Goal: Task Accomplishment & Management: Complete application form

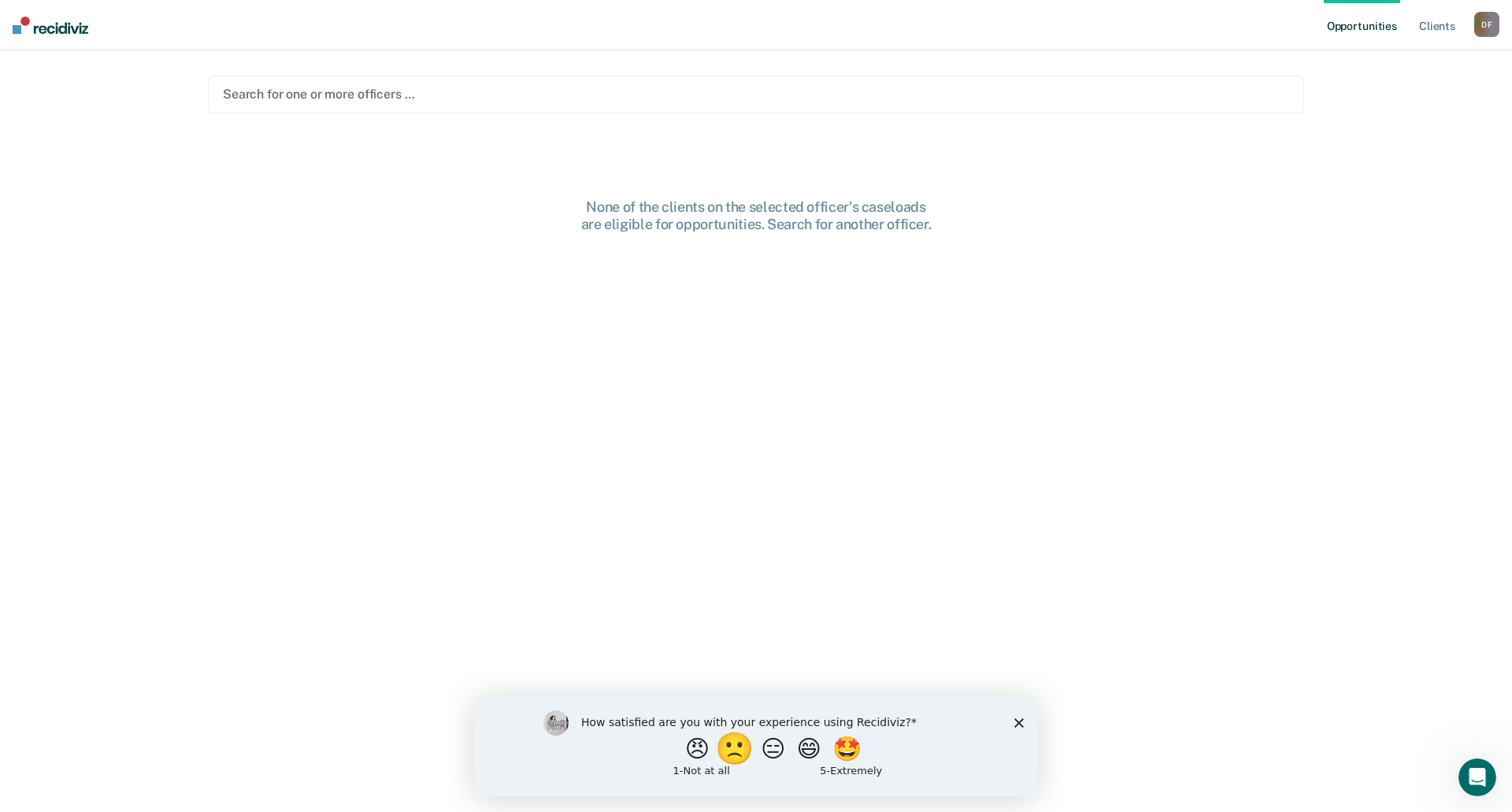
click at [723, 751] on button "🙁" at bounding box center [737, 749] width 42 height 32
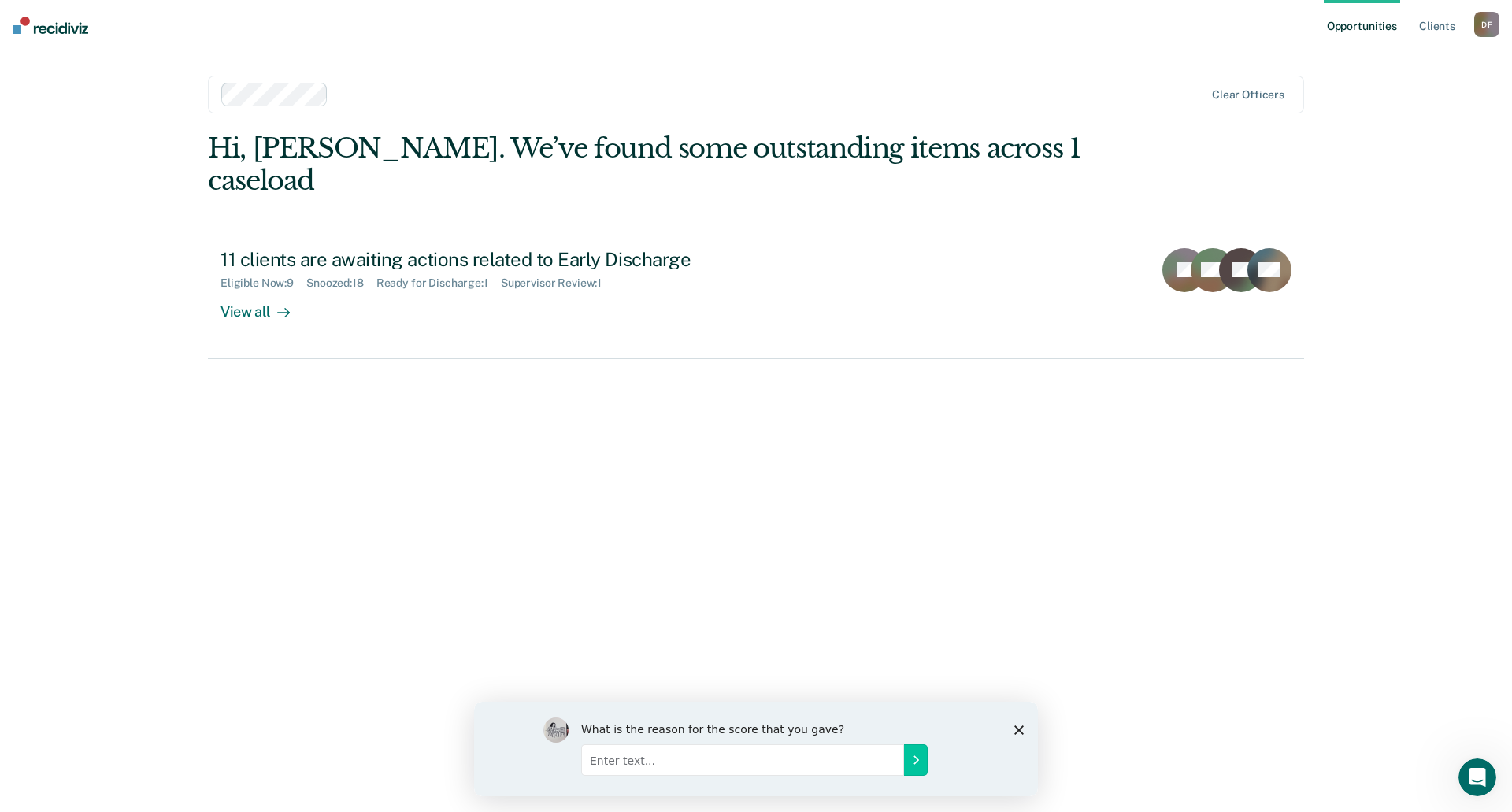
click at [1023, 733] on polygon "Close survey" at bounding box center [1019, 729] width 10 height 10
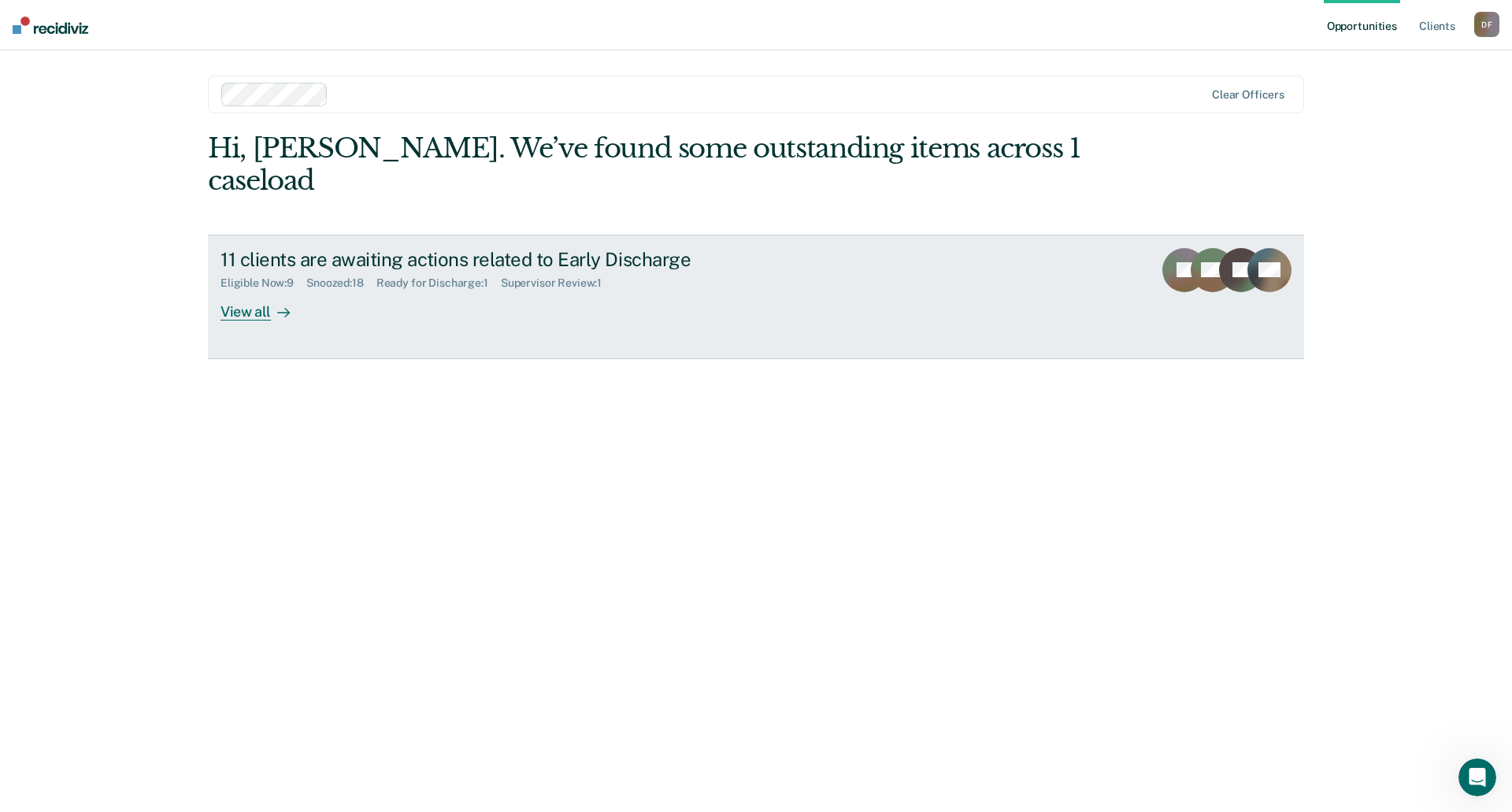
click at [248, 290] on div "View all" at bounding box center [265, 305] width 88 height 31
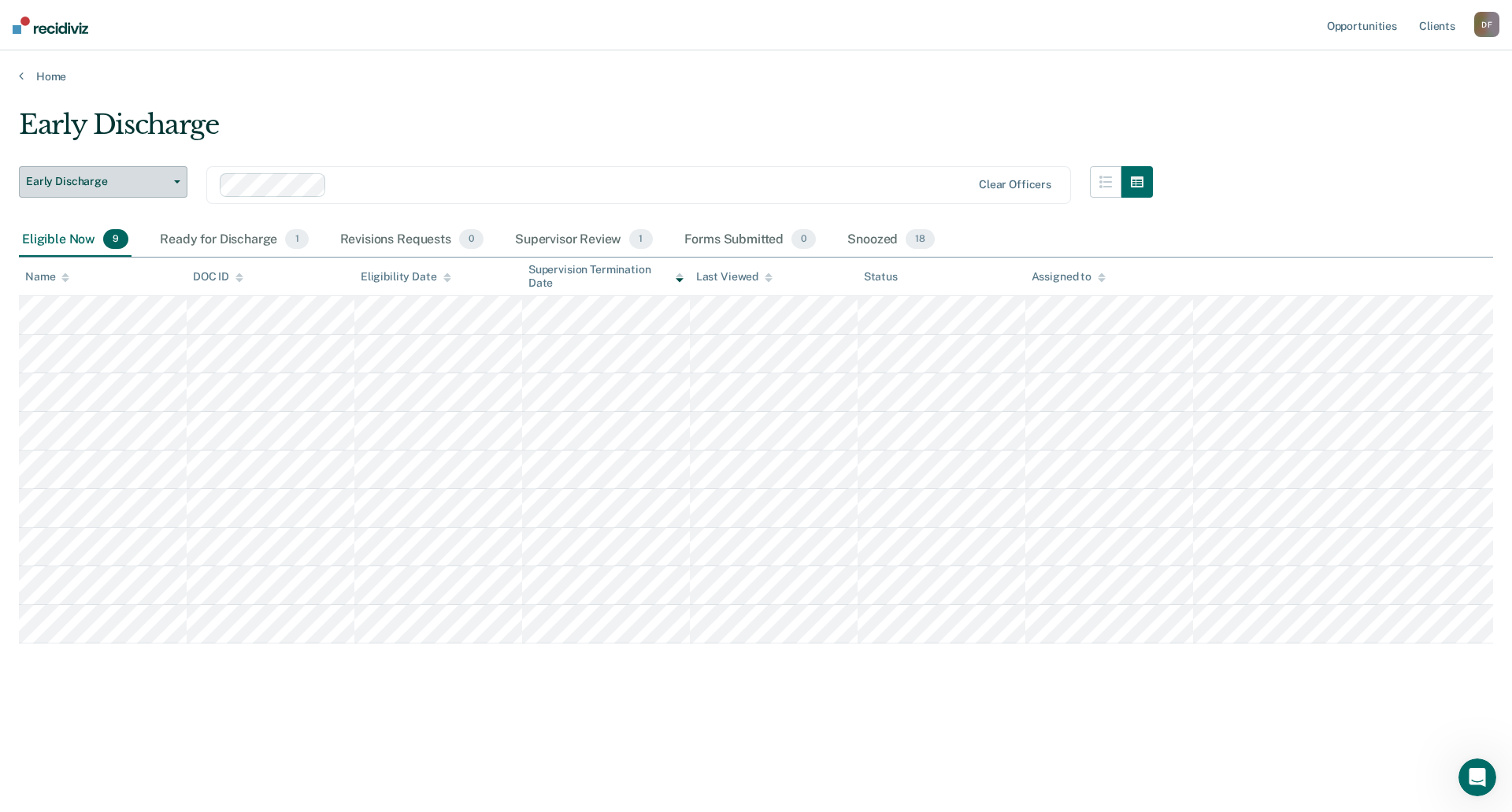
click at [174, 184] on button "Early Discharge" at bounding box center [103, 182] width 169 height 32
click at [175, 184] on button "Early Discharge" at bounding box center [103, 182] width 169 height 32
click at [1436, 28] on link "Client s" at bounding box center [1437, 25] width 42 height 50
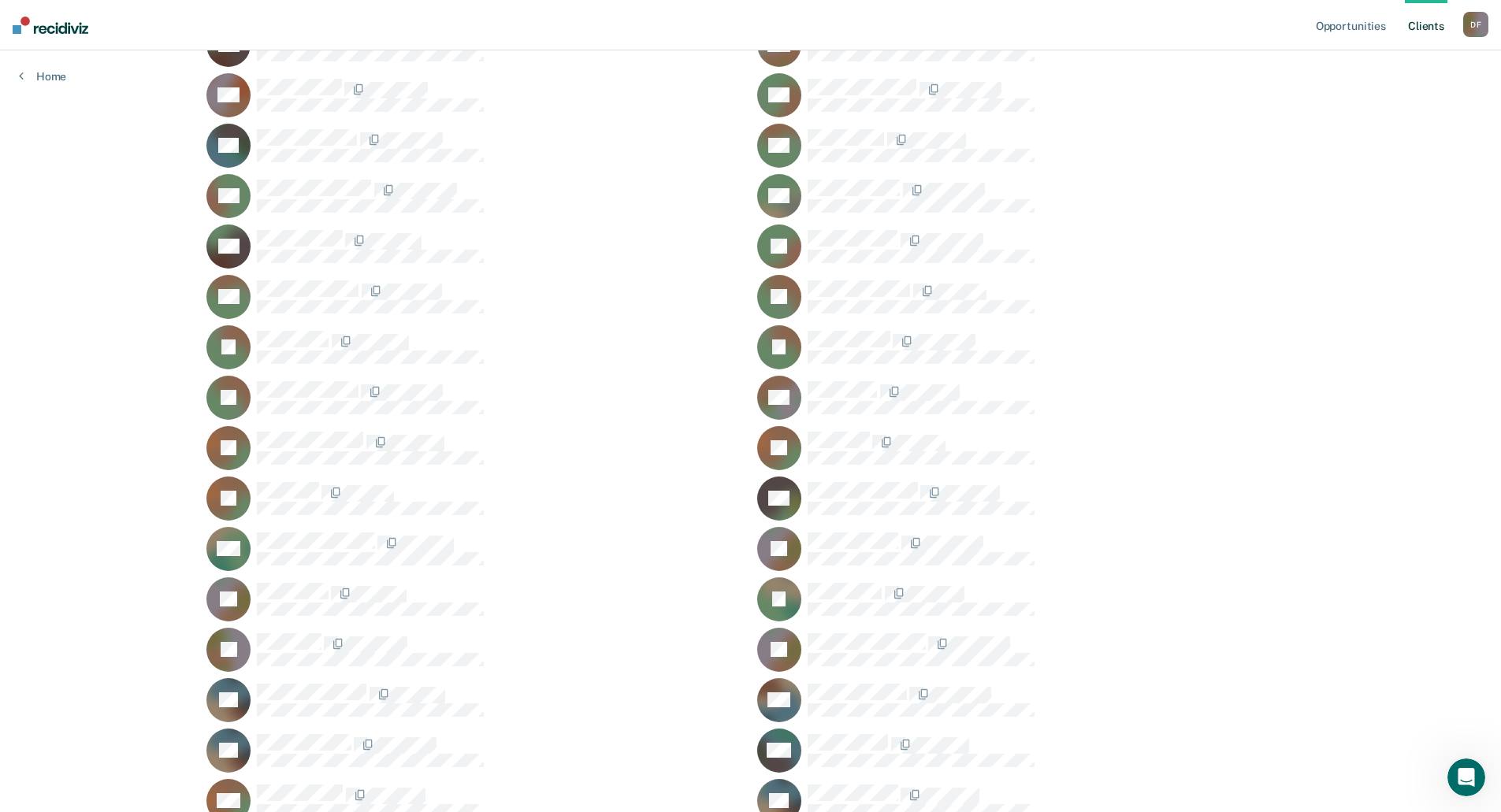
scroll to position [1103, 0]
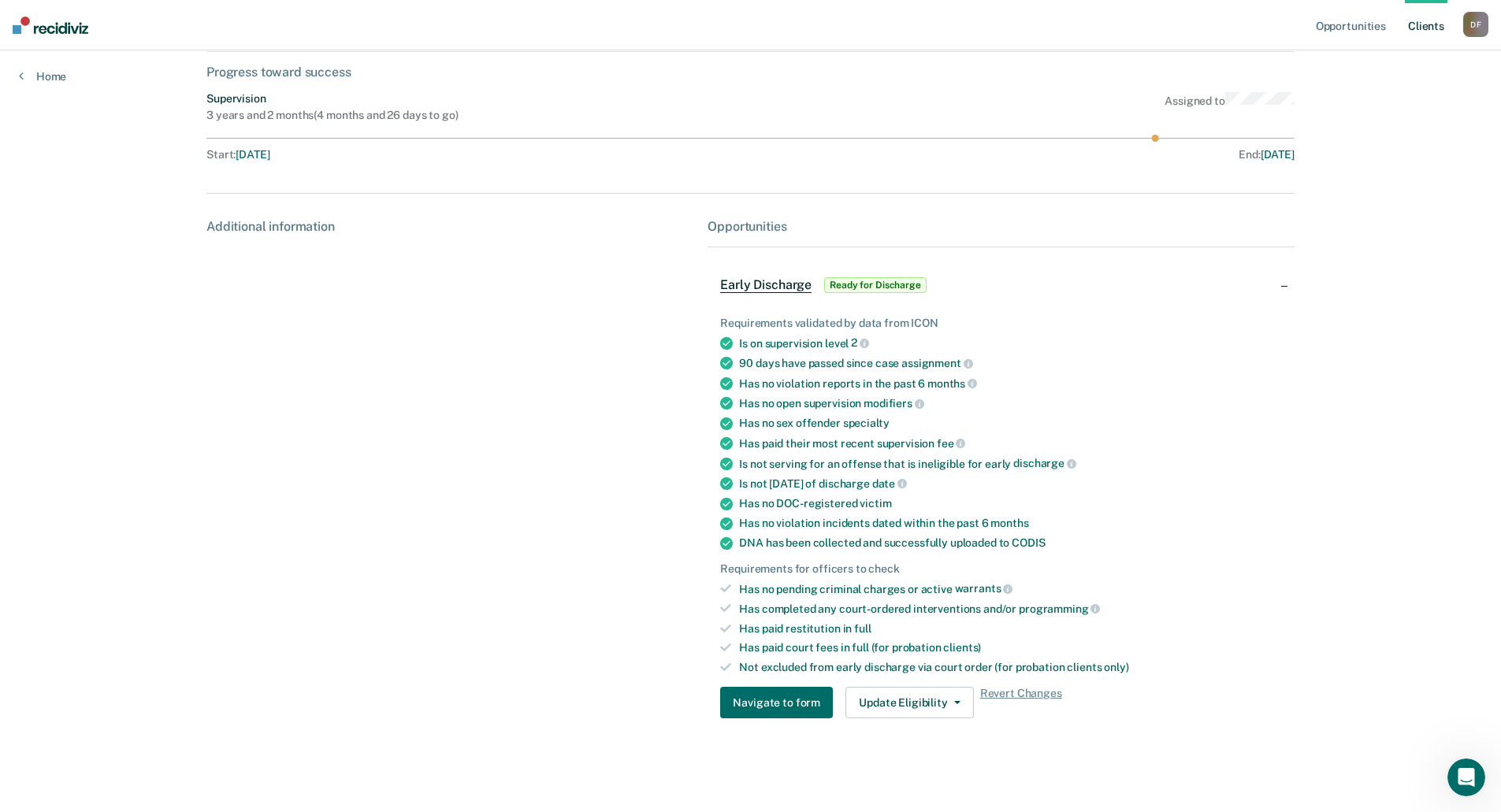
scroll to position [89, 0]
click at [954, 704] on icon "button" at bounding box center [956, 702] width 6 height 4
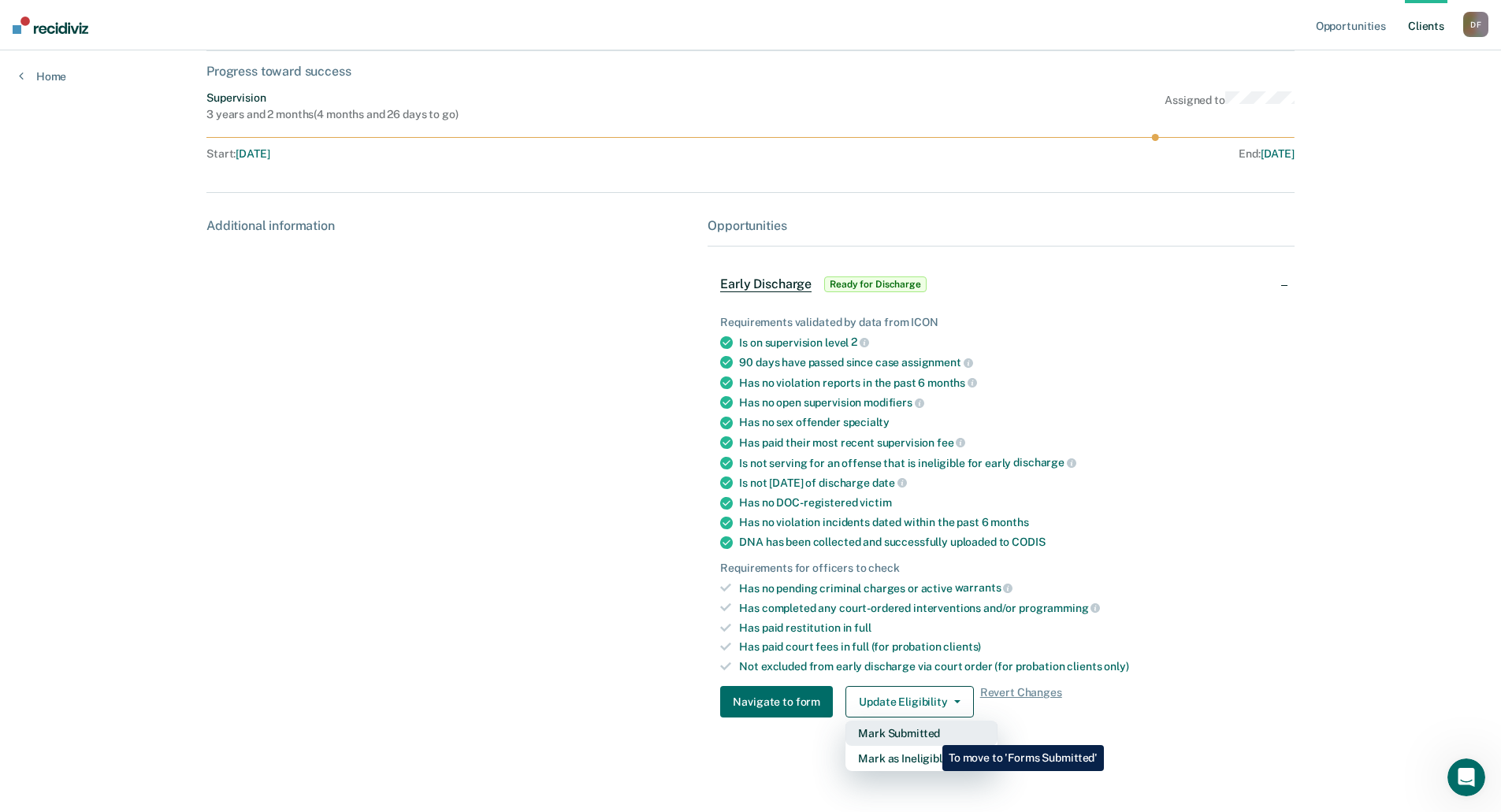
click at [931, 734] on button "Mark Submitted" at bounding box center [921, 733] width 152 height 26
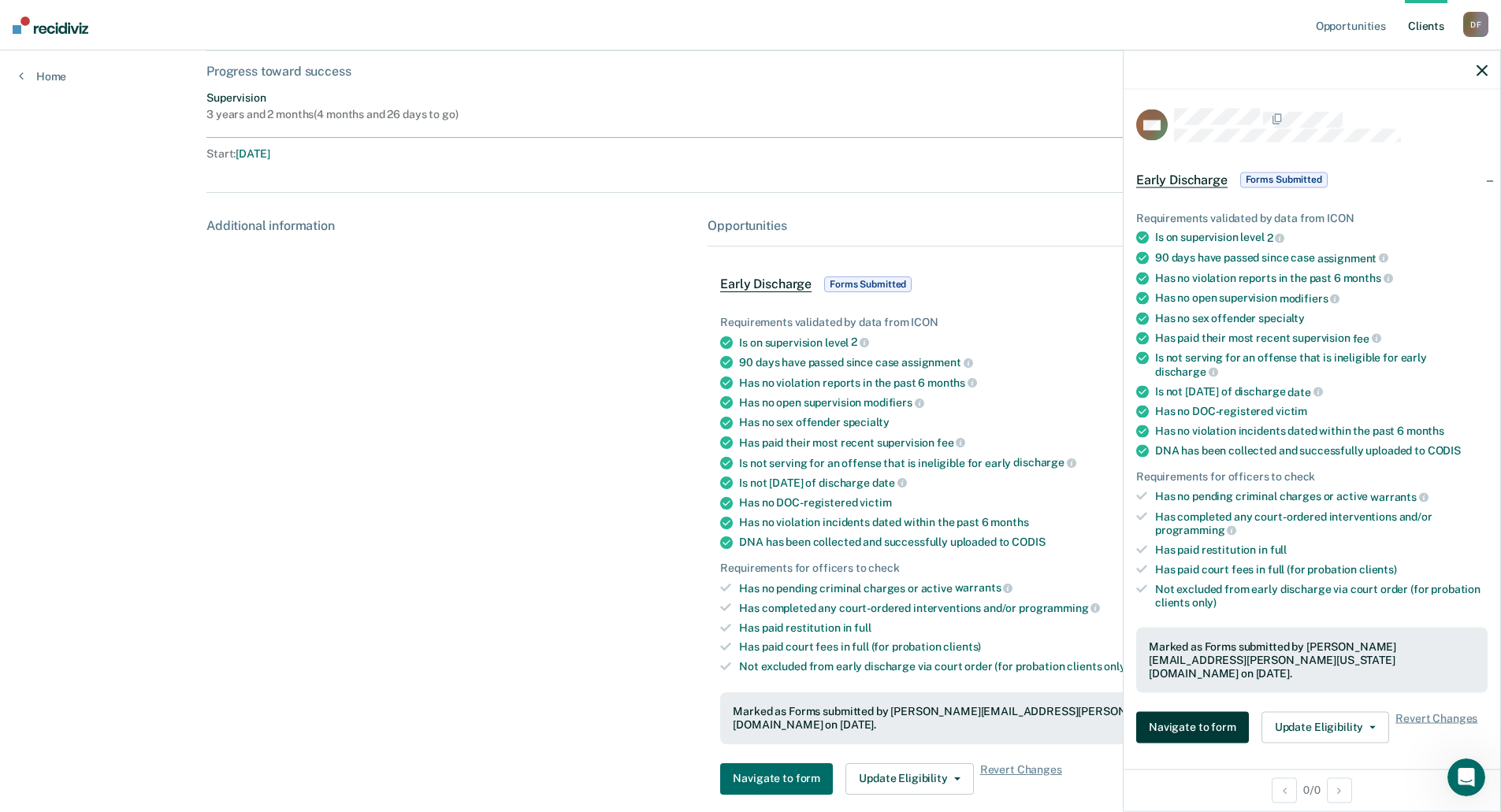
click at [1211, 717] on button "Navigate to form" at bounding box center [1192, 728] width 113 height 32
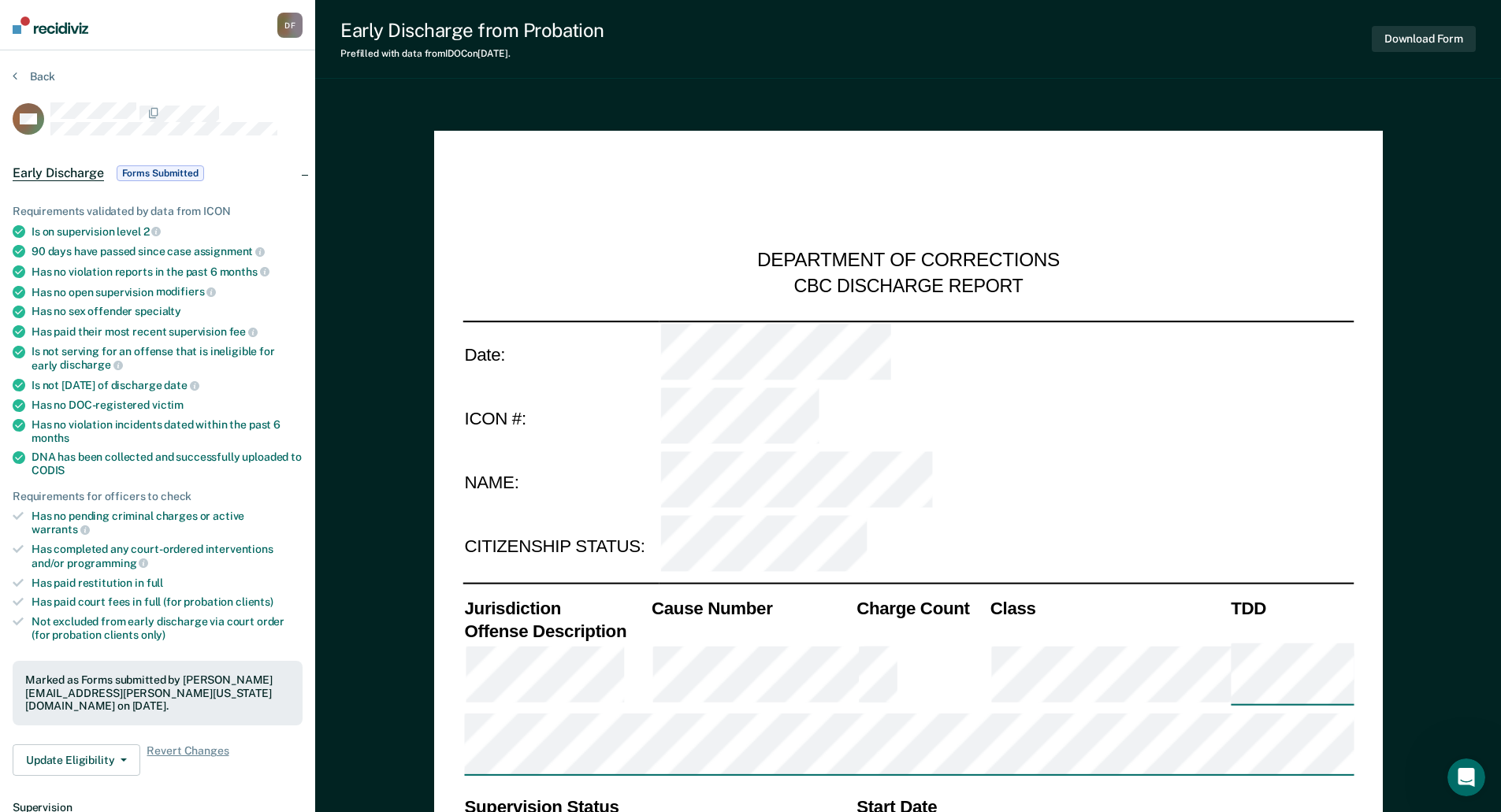
type textarea "x"
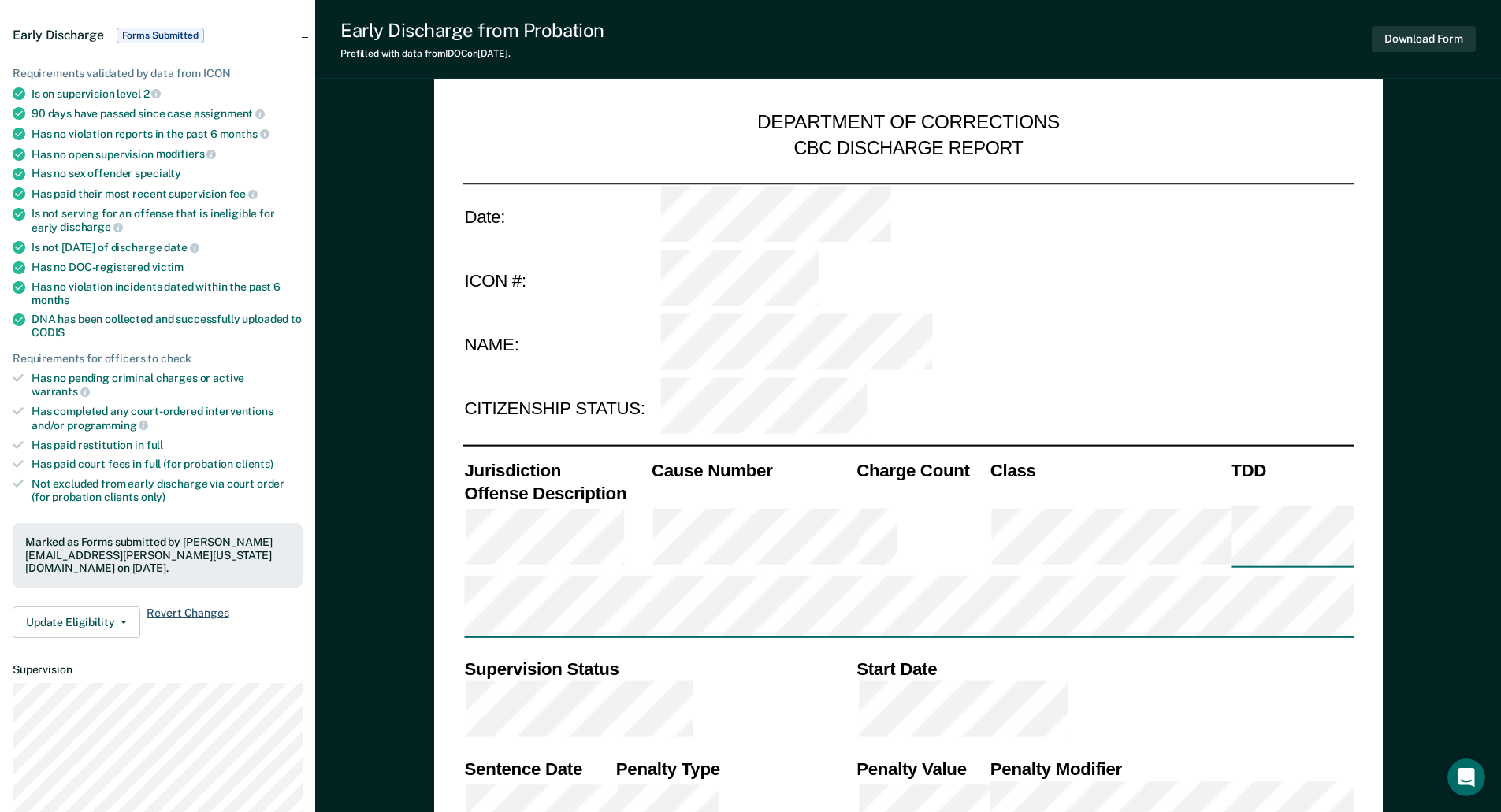
scroll to position [79, 0]
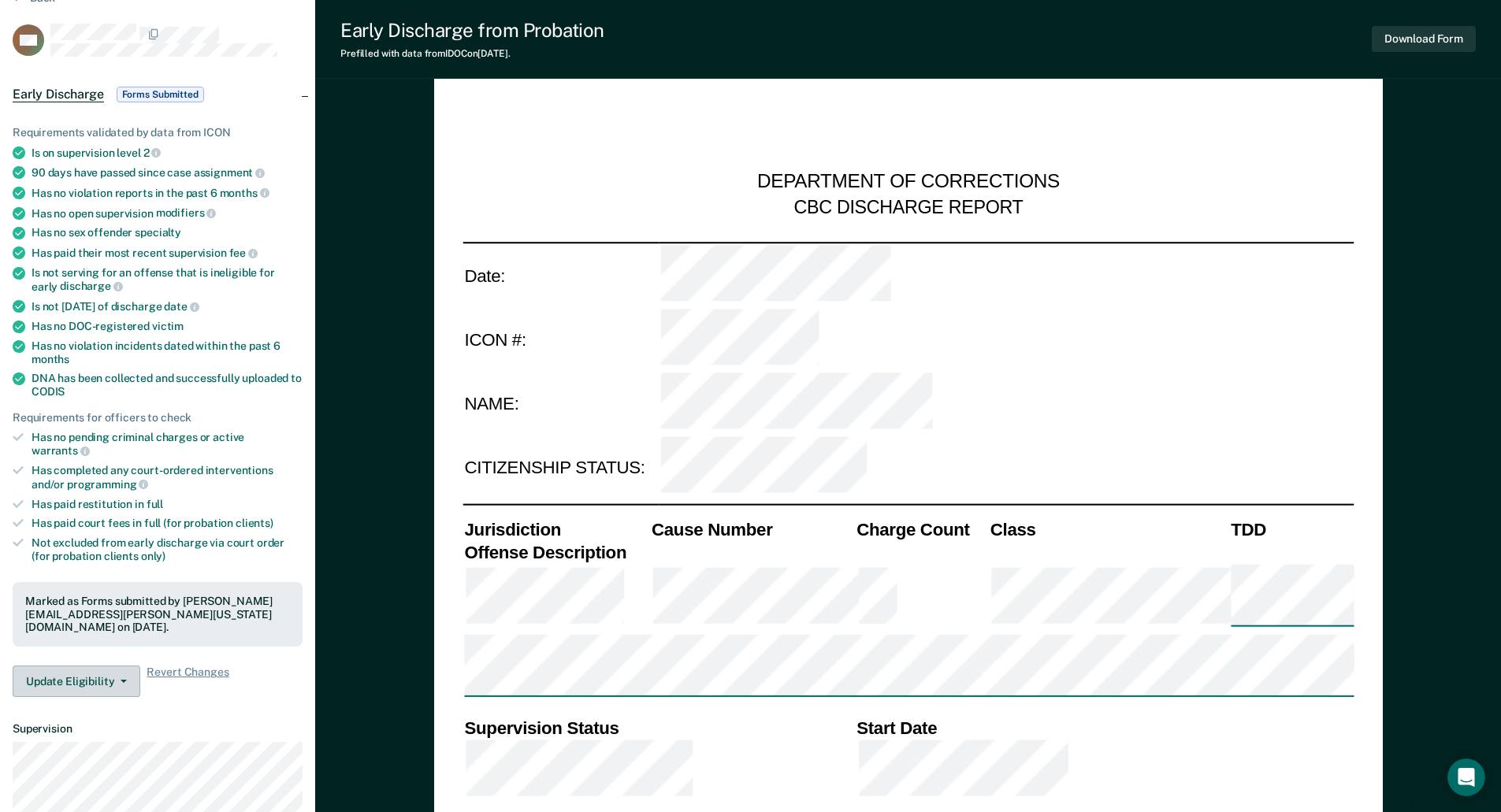
click at [114, 680] on span "button" at bounding box center [121, 682] width 12 height 4
click at [230, 722] on dt "Supervision" at bounding box center [157, 728] width 290 height 13
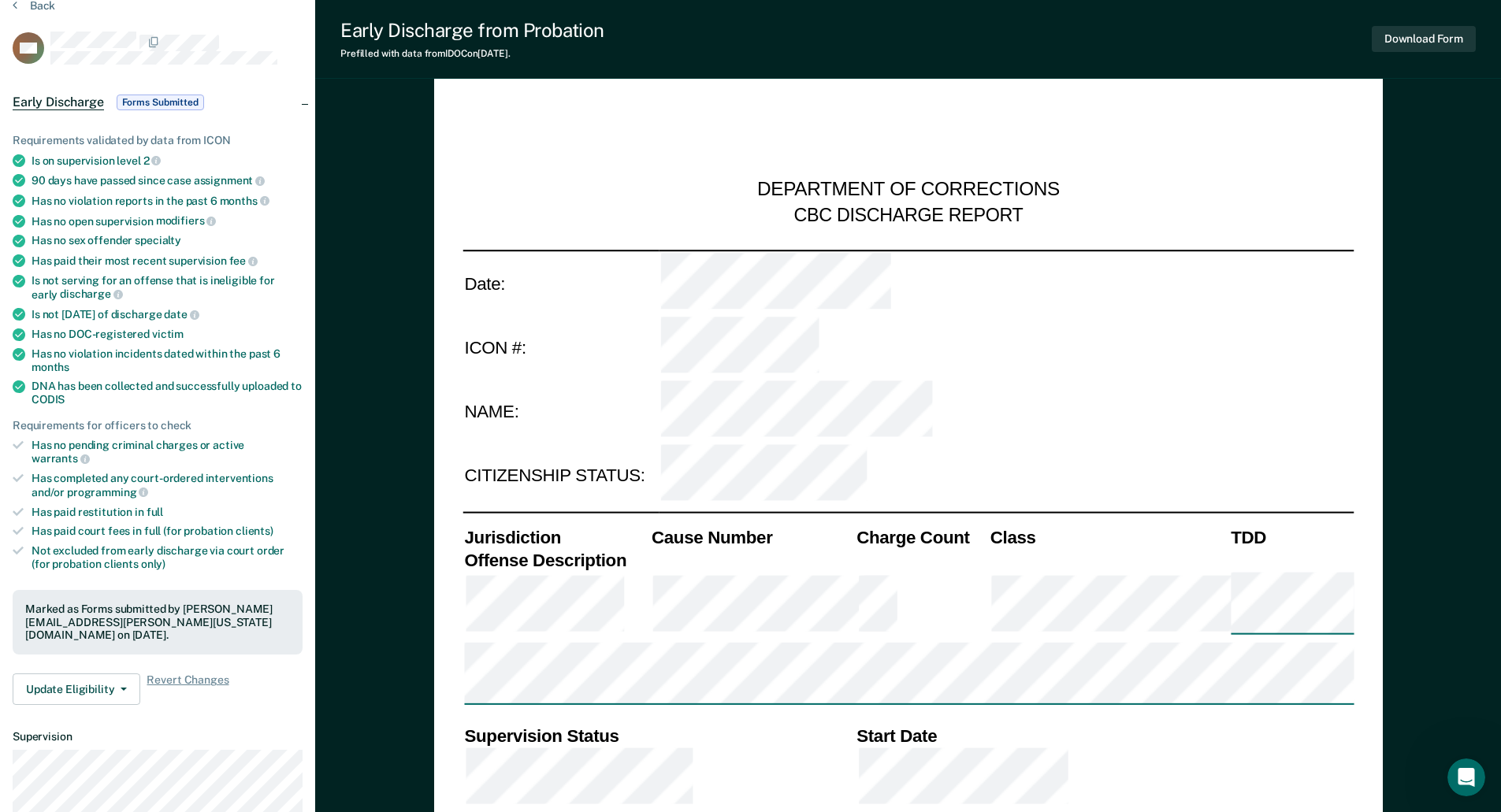
scroll to position [0, 0]
